Goal: Task Accomplishment & Management: Manage account settings

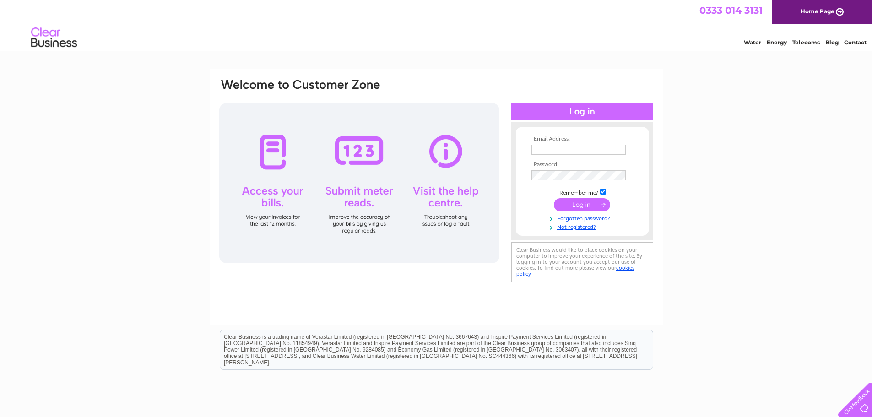
type input "[EMAIL_ADDRESS][DOMAIN_NAME]"
click at [589, 208] on input "submit" at bounding box center [582, 204] width 56 height 13
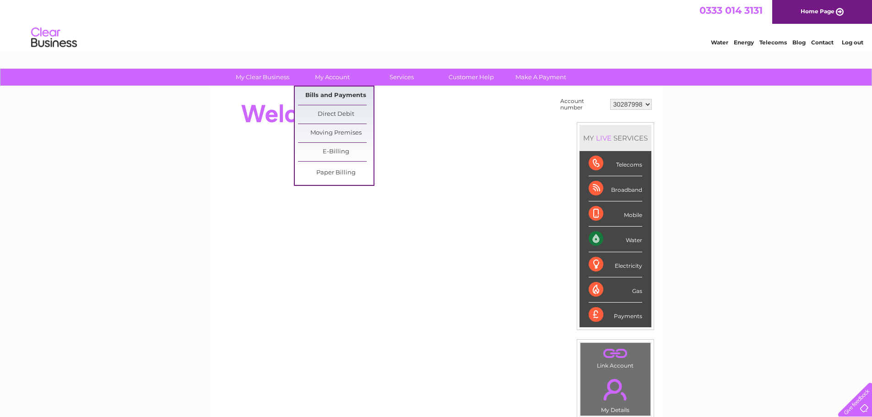
click at [353, 100] on link "Bills and Payments" at bounding box center [336, 96] width 76 height 18
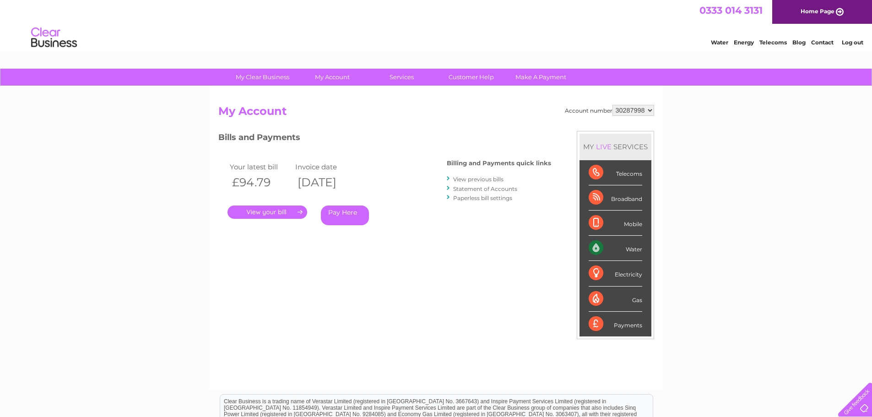
click at [269, 214] on link "." at bounding box center [267, 212] width 80 height 13
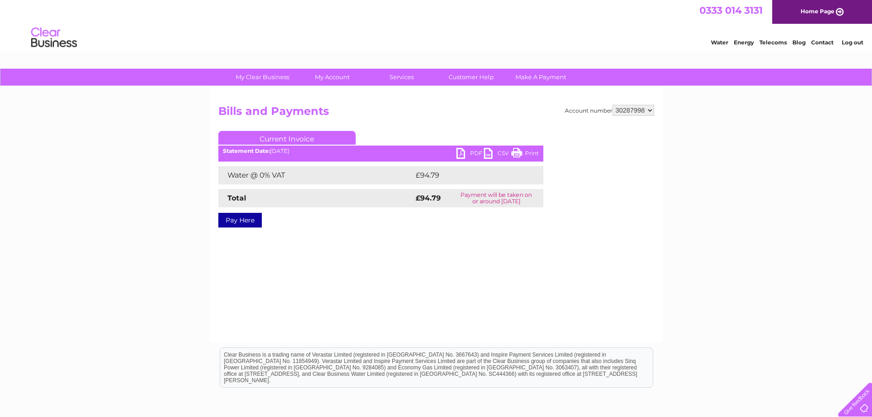
click at [459, 151] on link "PDF" at bounding box center [469, 154] width 27 height 13
click at [472, 154] on link "PDF" at bounding box center [469, 154] width 27 height 13
